Goal: Task Accomplishment & Management: Complete application form

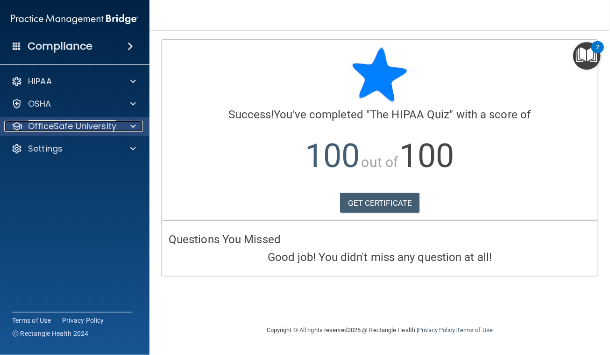
click at [134, 126] on span at bounding box center [133, 126] width 6 height 11
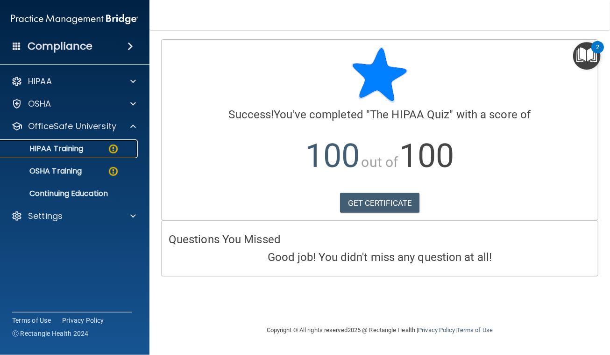
click at [105, 146] on div "HIPAA Training" at bounding box center [70, 148] width 128 height 9
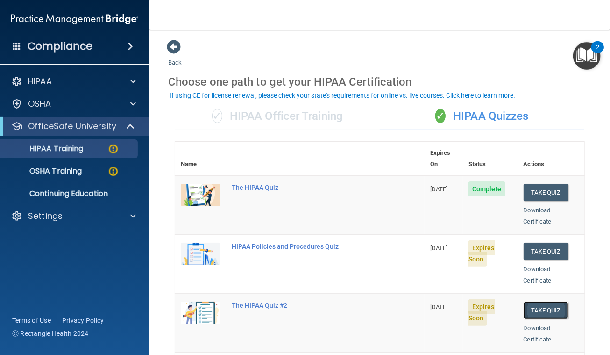
click at [536, 301] on button "Take Quiz" at bounding box center [546, 309] width 45 height 17
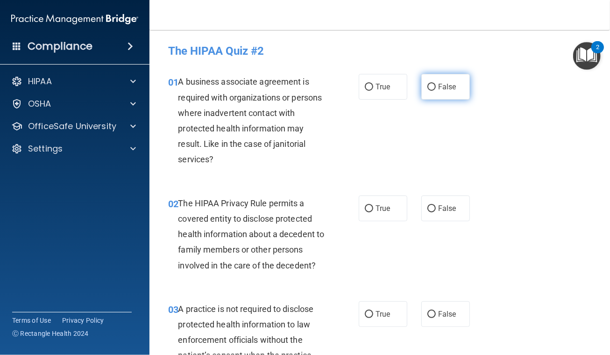
click at [428, 86] on input "False" at bounding box center [432, 87] width 8 height 7
radio input "true"
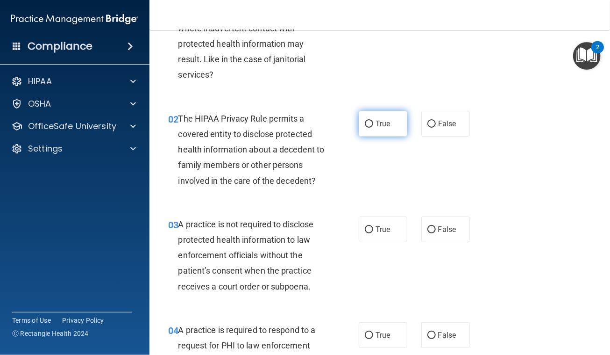
click at [365, 122] on input "True" at bounding box center [369, 124] width 8 height 7
radio input "true"
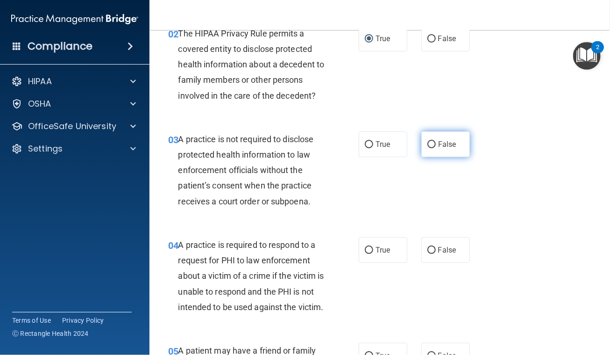
click at [429, 143] on input "False" at bounding box center [432, 144] width 8 height 7
radio input "true"
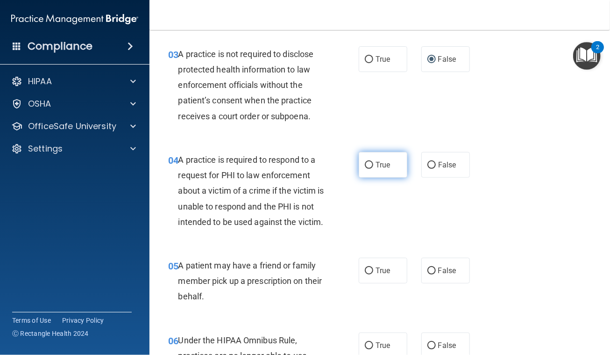
click at [366, 162] on input "True" at bounding box center [369, 165] width 8 height 7
radio input "true"
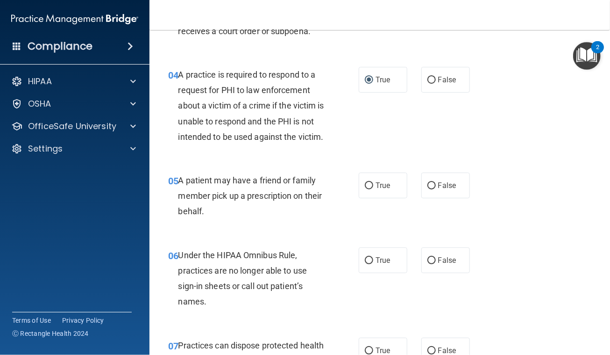
scroll to position [425, 0]
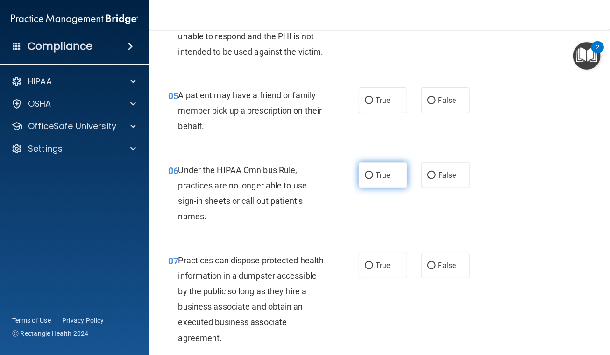
click at [365, 179] on input "True" at bounding box center [369, 175] width 8 height 7
radio input "true"
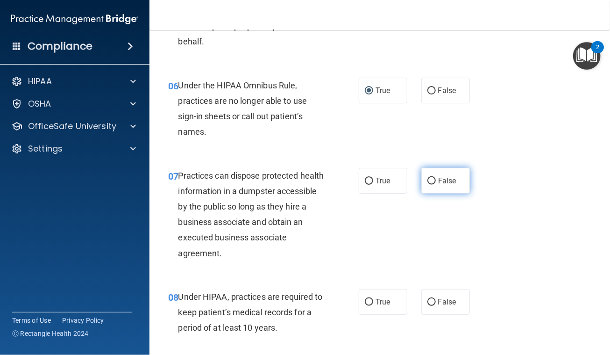
click at [428, 185] on input "False" at bounding box center [432, 181] width 8 height 7
radio input "true"
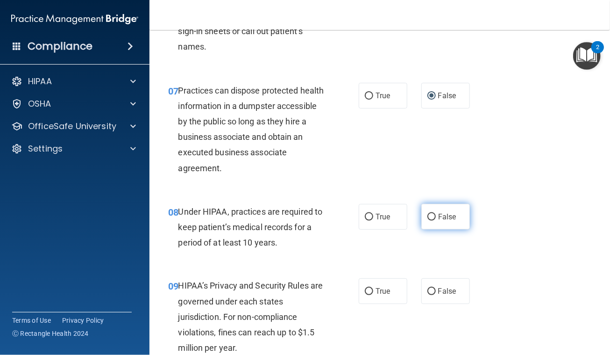
click at [428, 221] on input "False" at bounding box center [432, 217] width 8 height 7
radio input "true"
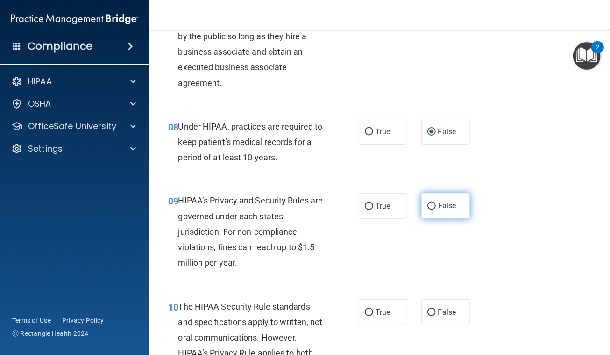
drag, startPoint x: 426, startPoint y: 221, endPoint x: 435, endPoint y: 220, distance: 8.9
click at [428, 210] on input "False" at bounding box center [432, 206] width 8 height 7
radio input "true"
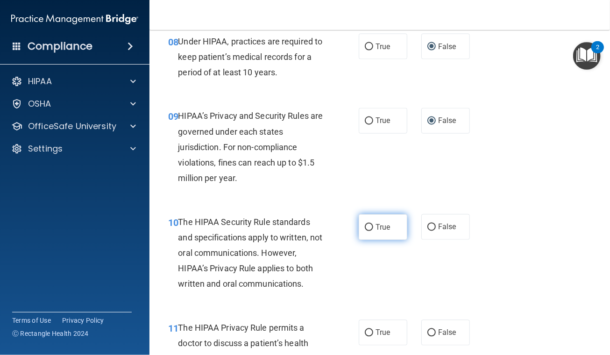
click at [366, 231] on input "True" at bounding box center [369, 227] width 8 height 7
radio input "true"
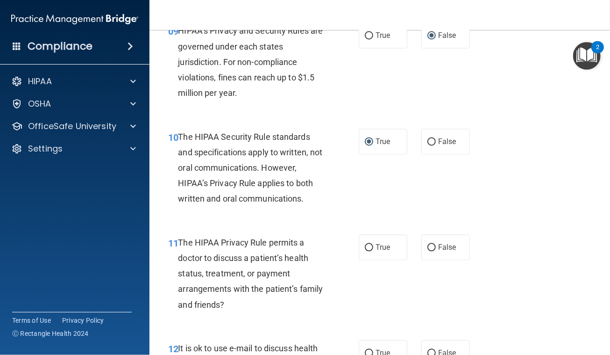
scroll to position [935, 0]
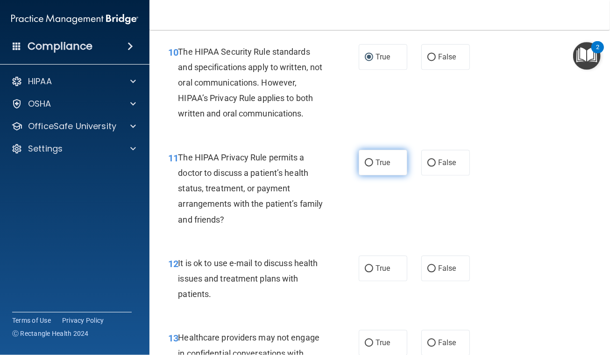
click at [365, 166] on input "True" at bounding box center [369, 162] width 8 height 7
radio input "true"
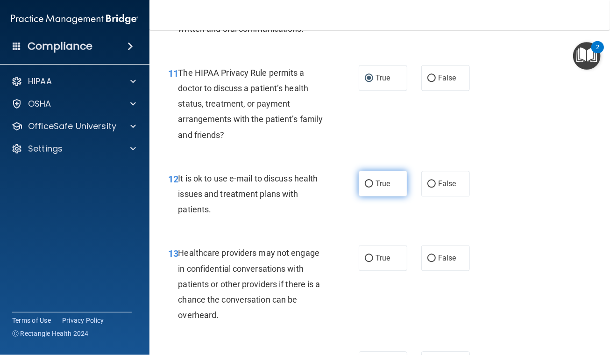
click at [365, 187] on input "True" at bounding box center [369, 183] width 8 height 7
radio input "true"
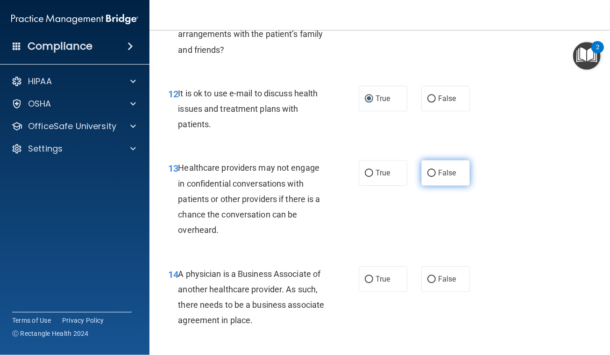
click at [428, 177] on input "False" at bounding box center [432, 173] width 8 height 7
radio input "true"
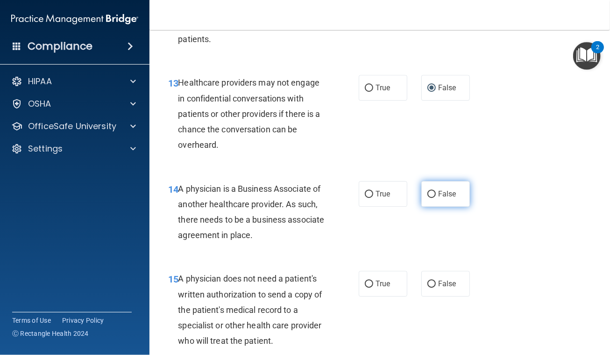
click at [428, 198] on input "False" at bounding box center [432, 194] width 8 height 7
radio input "true"
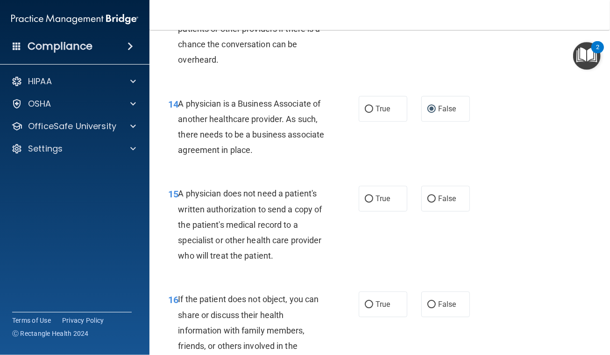
scroll to position [1360, 0]
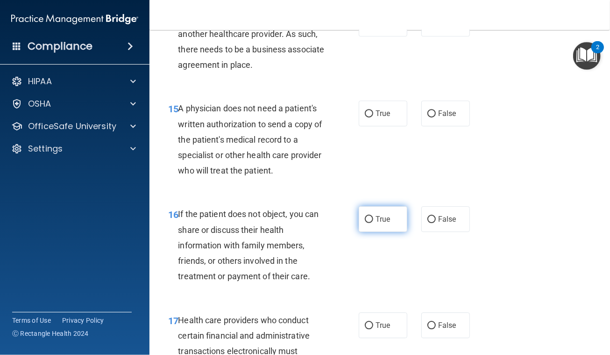
click at [365, 223] on input "True" at bounding box center [369, 219] width 8 height 7
radio input "true"
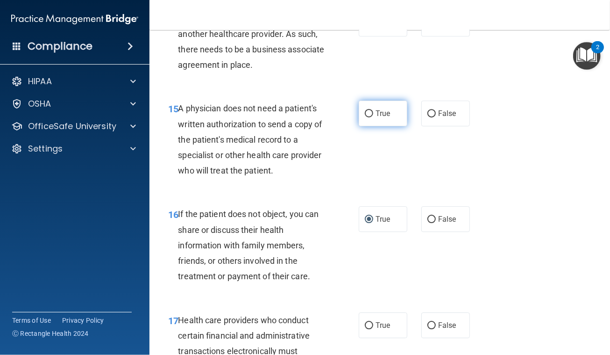
click at [365, 117] on input "True" at bounding box center [369, 113] width 8 height 7
radio input "true"
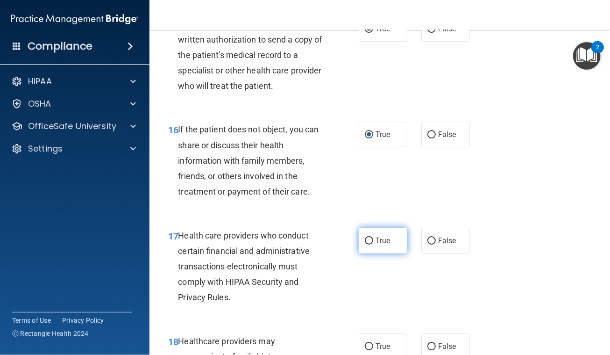
click at [365, 244] on input "True" at bounding box center [369, 240] width 8 height 7
radio input "true"
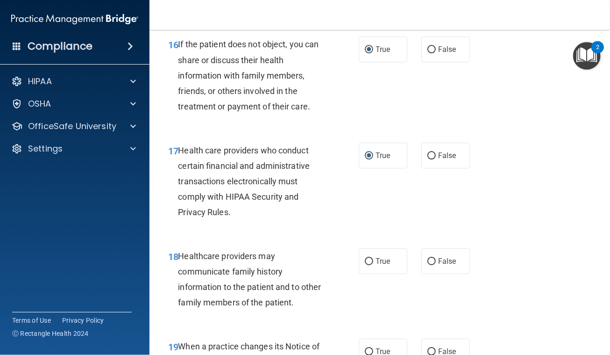
scroll to position [1614, 0]
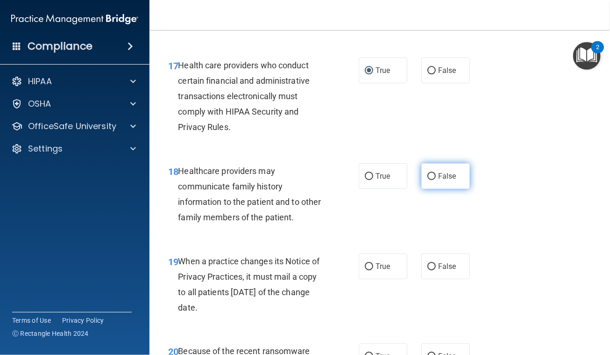
click at [429, 180] on input "False" at bounding box center [432, 176] width 8 height 7
radio input "true"
click at [428, 270] on input "False" at bounding box center [432, 266] width 8 height 7
radio input "true"
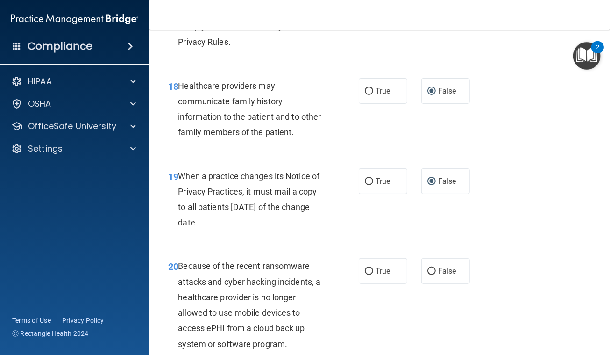
scroll to position [1785, 0]
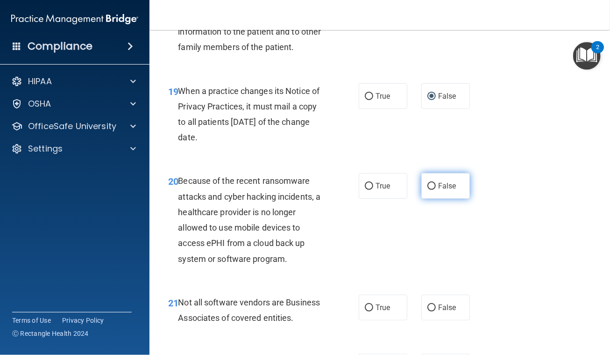
click at [428, 190] on input "False" at bounding box center [432, 186] width 8 height 7
radio input "true"
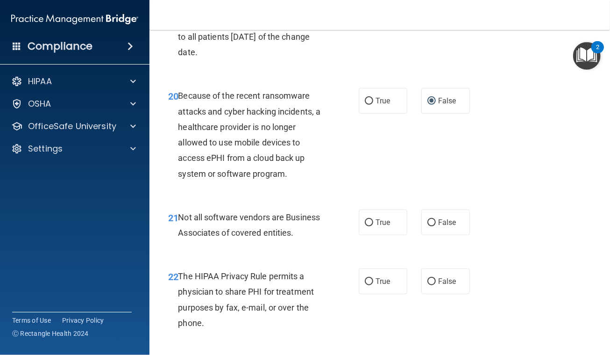
scroll to position [1954, 0]
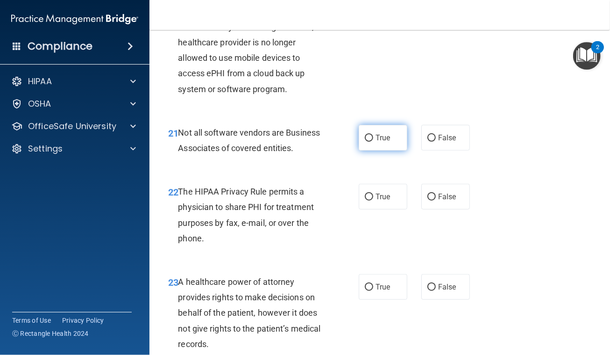
click at [366, 142] on input "True" at bounding box center [369, 138] width 8 height 7
radio input "true"
click at [365, 201] on input "True" at bounding box center [369, 197] width 8 height 7
radio input "true"
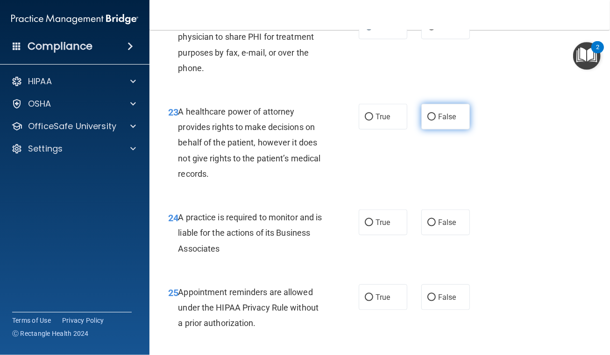
click at [428, 121] on input "False" at bounding box center [432, 117] width 8 height 7
radio input "true"
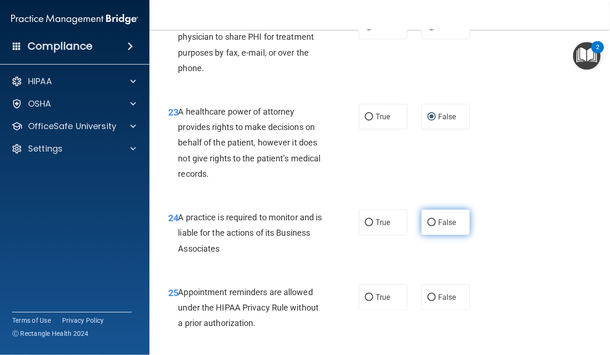
click at [429, 226] on input "False" at bounding box center [432, 222] width 8 height 7
radio input "true"
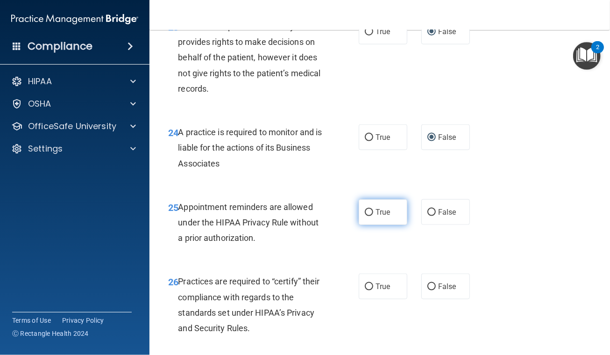
click at [366, 216] on input "True" at bounding box center [369, 212] width 8 height 7
radio input "true"
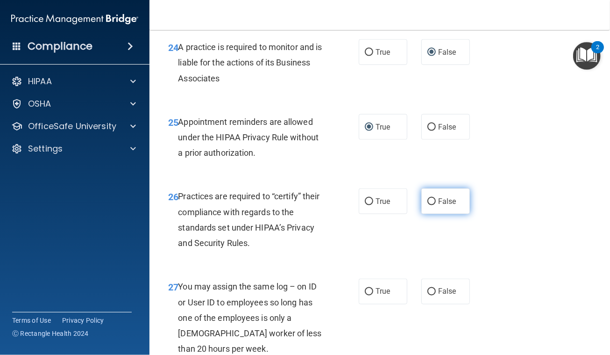
click at [428, 205] on input "False" at bounding box center [432, 201] width 8 height 7
radio input "true"
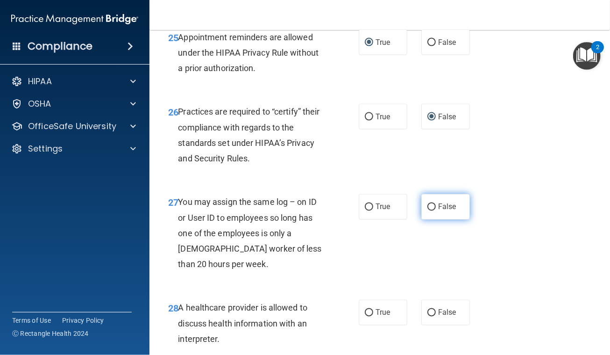
click at [429, 211] on input "False" at bounding box center [432, 207] width 8 height 7
radio input "true"
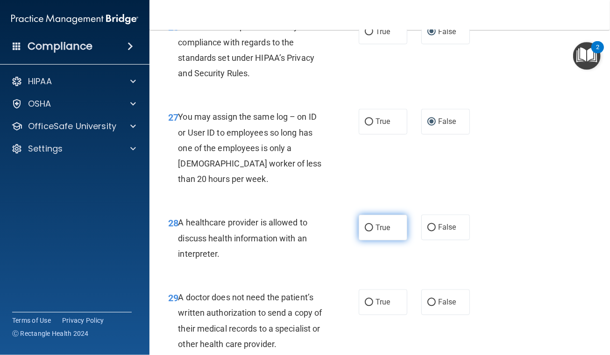
click at [365, 231] on input "True" at bounding box center [369, 227] width 8 height 7
radio input "true"
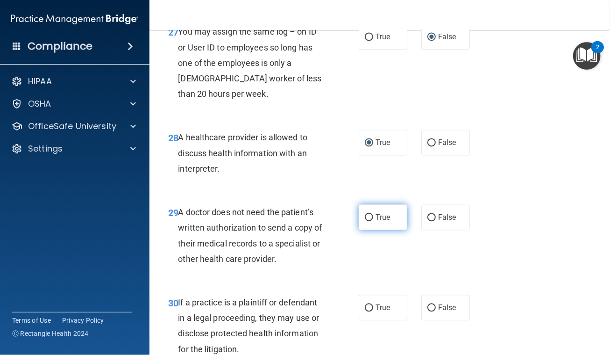
click at [365, 221] on input "True" at bounding box center [369, 217] width 8 height 7
radio input "true"
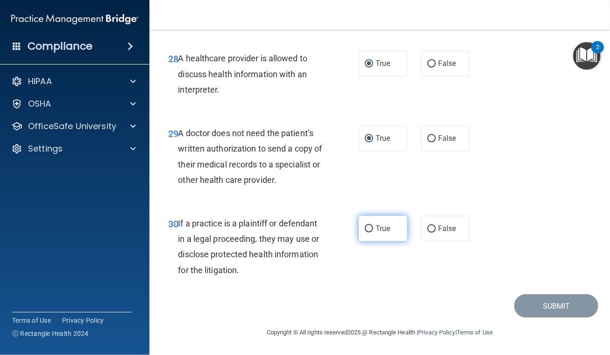
click at [365, 232] on input "True" at bounding box center [369, 228] width 8 height 7
radio input "true"
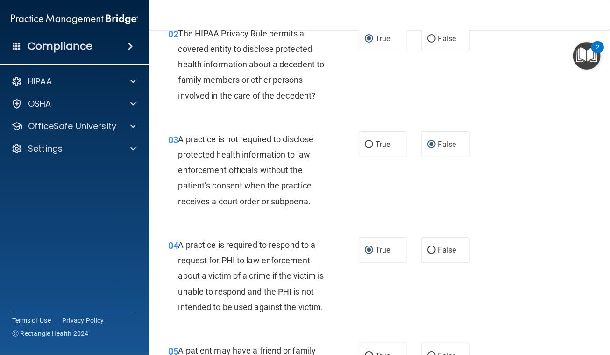
scroll to position [255, 0]
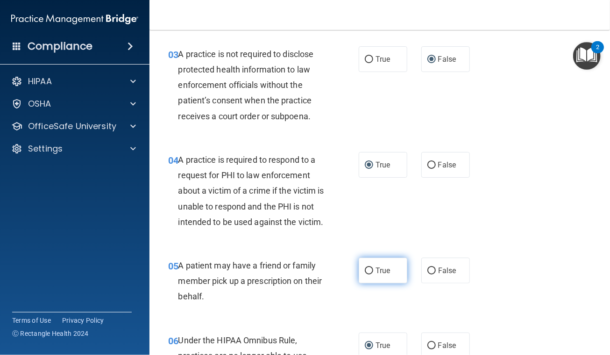
click at [365, 274] on input "True" at bounding box center [369, 270] width 8 height 7
radio input "true"
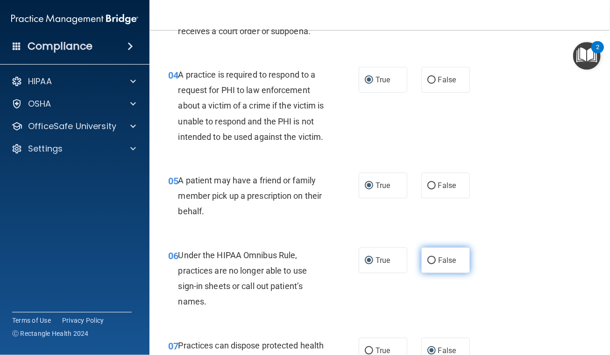
click at [428, 264] on input "False" at bounding box center [432, 260] width 8 height 7
radio input "true"
radio input "false"
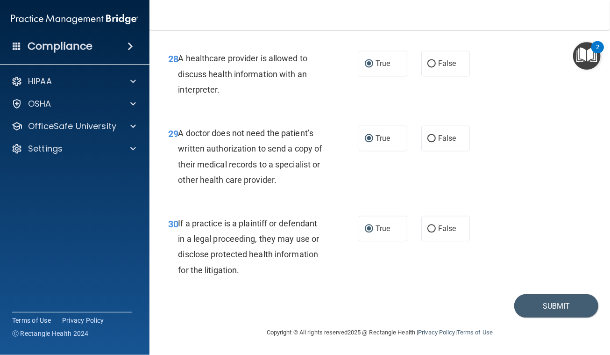
scroll to position [2659, 0]
click at [550, 305] on button "Submit" at bounding box center [557, 306] width 84 height 24
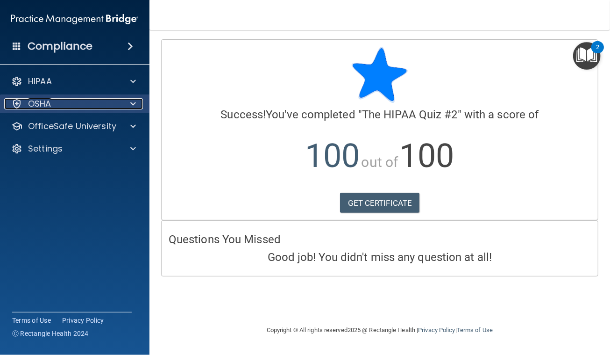
click at [131, 102] on span at bounding box center [133, 103] width 6 height 11
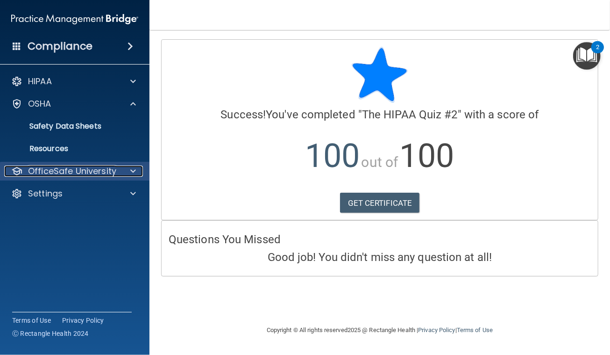
click at [131, 168] on span at bounding box center [133, 170] width 6 height 11
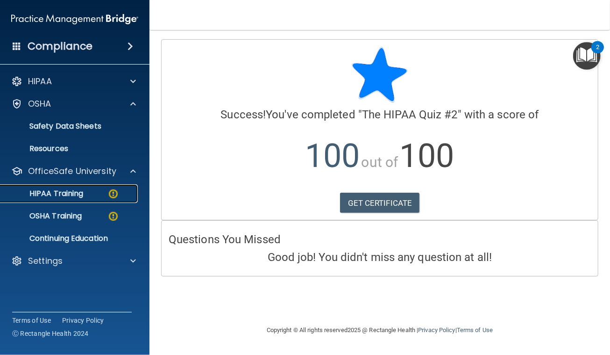
click at [89, 196] on div "HIPAA Training" at bounding box center [70, 193] width 128 height 9
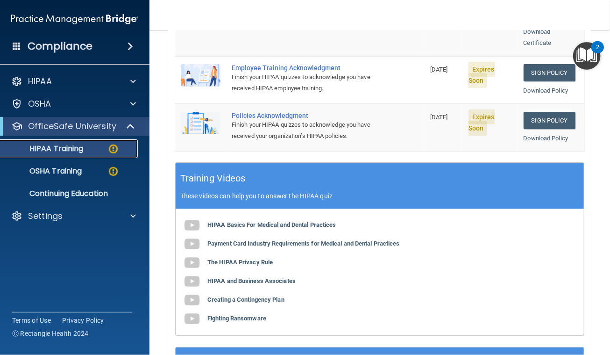
scroll to position [381, 0]
